Goal: Task Accomplishment & Management: Manage account settings

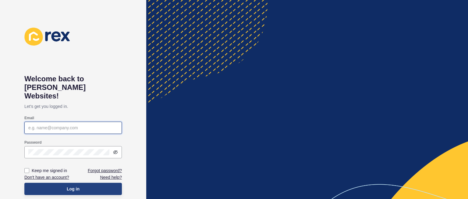
type input "[PERSON_NAME][EMAIL_ADDRESS][DOMAIN_NAME]"
click at [89, 182] on button "Log in" at bounding box center [73, 188] width 98 height 12
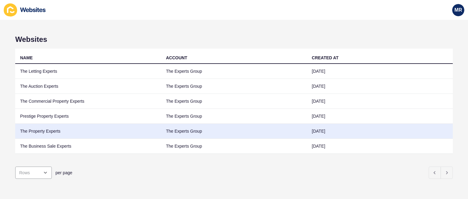
click at [56, 128] on td "The Property Experts" at bounding box center [88, 130] width 146 height 15
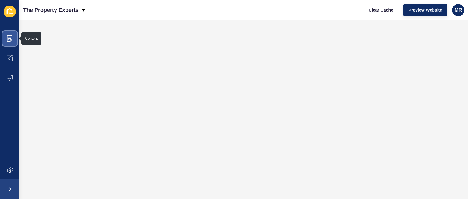
click at [11, 36] on icon at bounding box center [10, 38] width 6 height 6
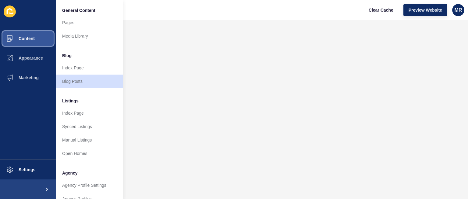
scroll to position [163, 0]
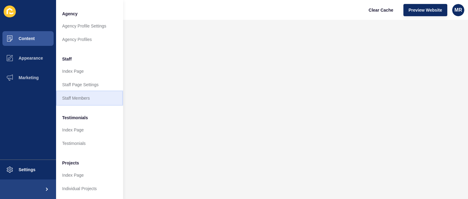
click at [87, 93] on link "Staff Members" at bounding box center [89, 97] width 67 height 13
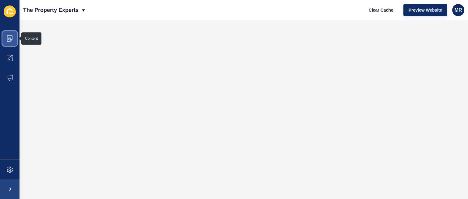
click at [7, 37] on icon at bounding box center [10, 38] width 6 height 6
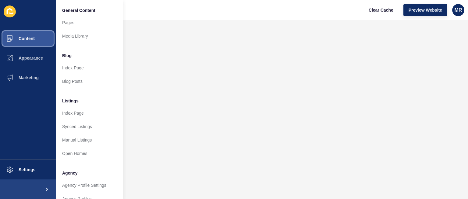
scroll to position [163, 0]
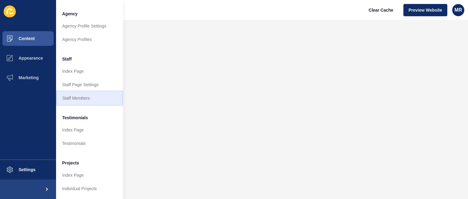
click at [98, 91] on link "Staff Members" at bounding box center [89, 97] width 67 height 13
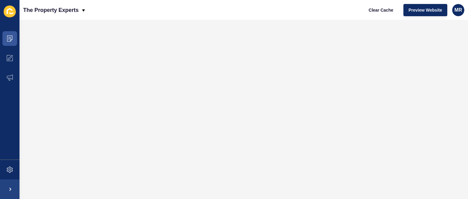
scroll to position [0, 0]
click at [10, 37] on icon at bounding box center [9, 37] width 3 height 0
click at [10, 36] on icon at bounding box center [10, 38] width 6 height 6
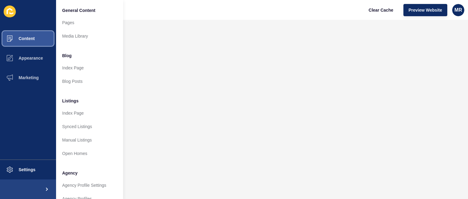
scroll to position [163, 0]
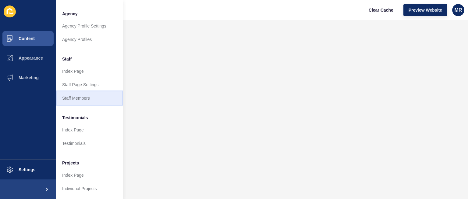
click at [96, 91] on link "Staff Members" at bounding box center [89, 97] width 67 height 13
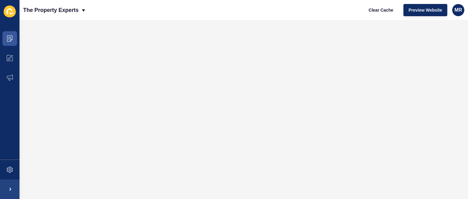
scroll to position [0, 0]
click at [7, 38] on icon at bounding box center [10, 38] width 6 height 6
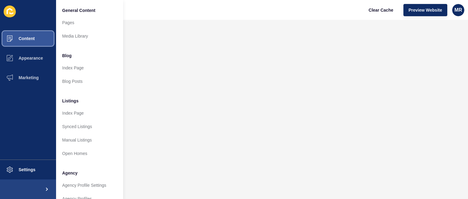
scroll to position [163, 0]
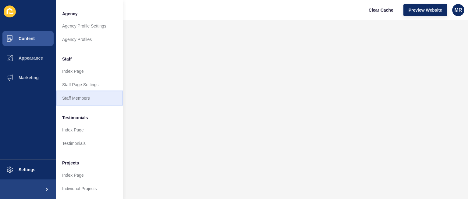
click at [79, 92] on link "Staff Members" at bounding box center [89, 97] width 67 height 13
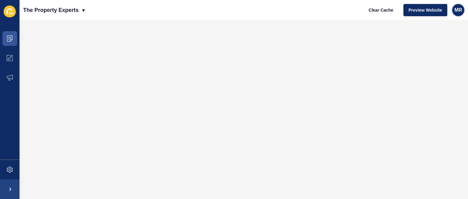
click at [456, 6] on div "MR" at bounding box center [459, 10] width 12 height 12
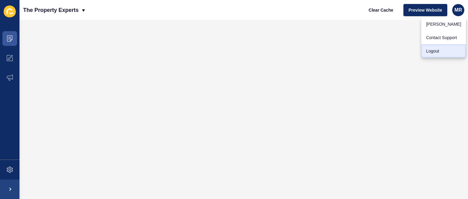
click at [437, 54] on link "Logout" at bounding box center [443, 50] width 45 height 13
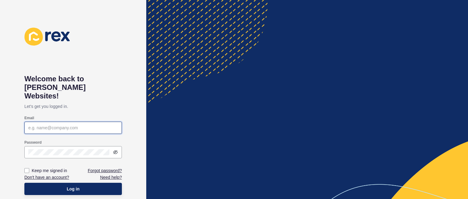
type input "[PERSON_NAME][EMAIL_ADDRESS][DOMAIN_NAME]"
